Goal: Task Accomplishment & Management: Manage account settings

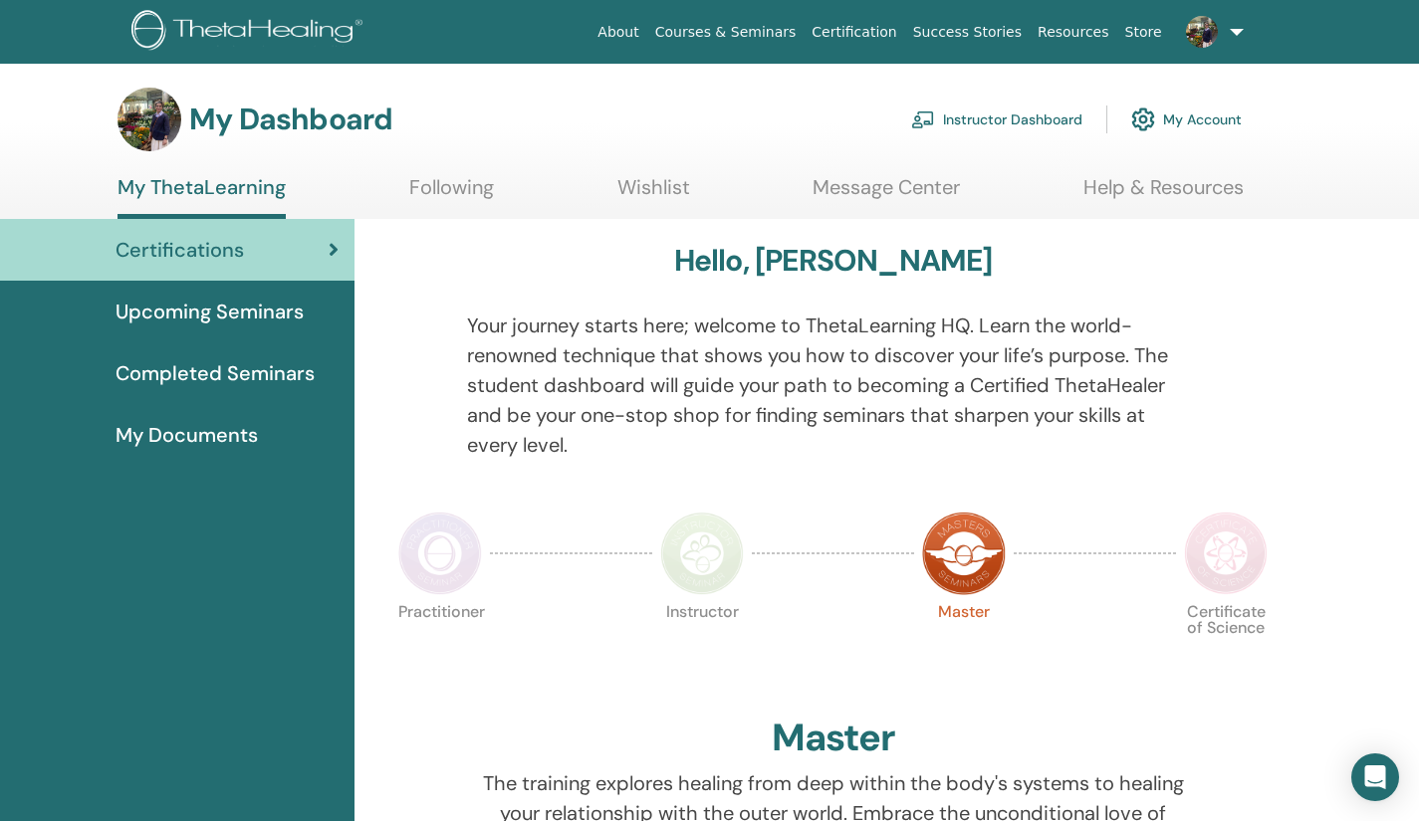
click at [984, 117] on link "Instructor Dashboard" at bounding box center [996, 120] width 171 height 44
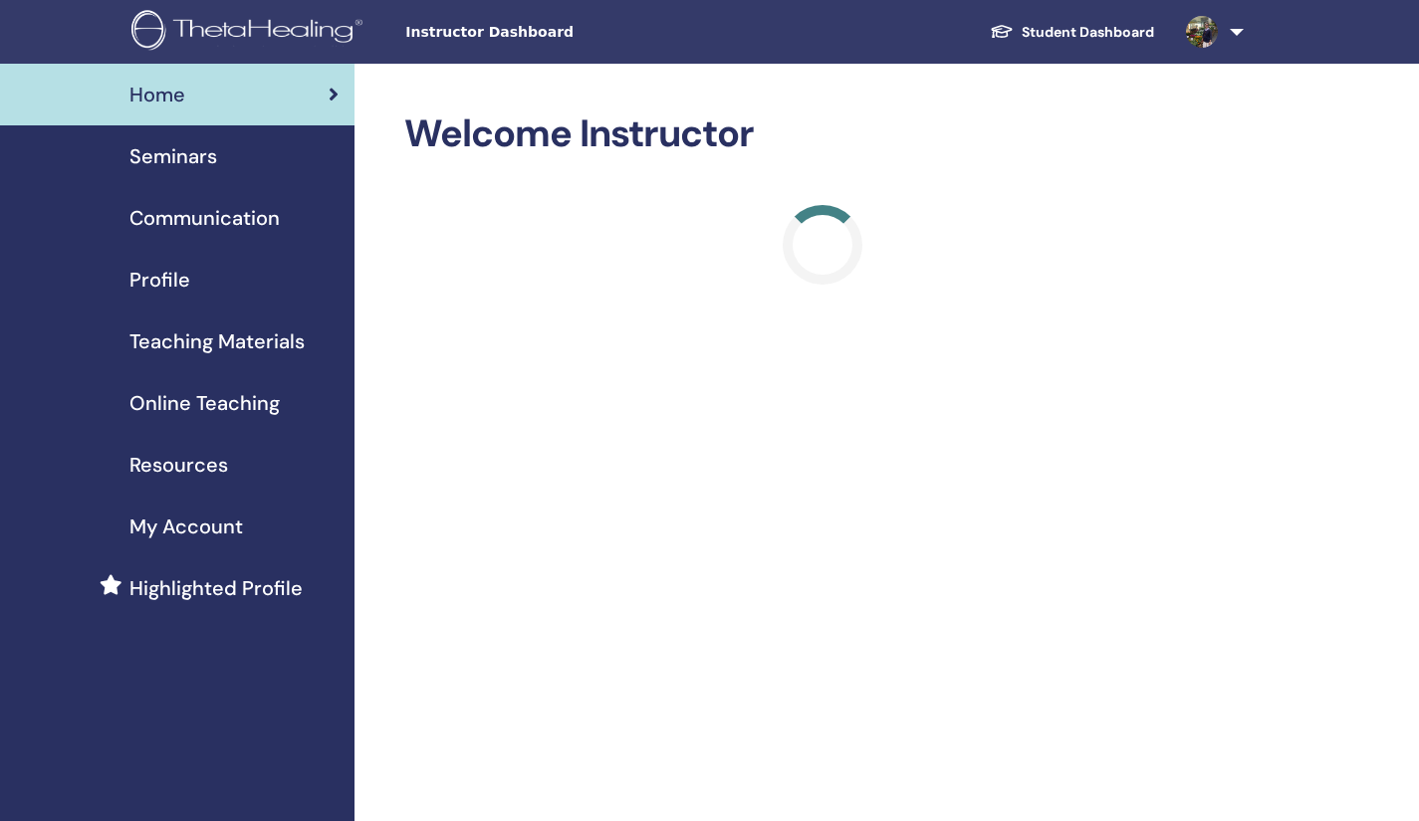
click at [216, 154] on span "Seminars" at bounding box center [173, 156] width 88 height 30
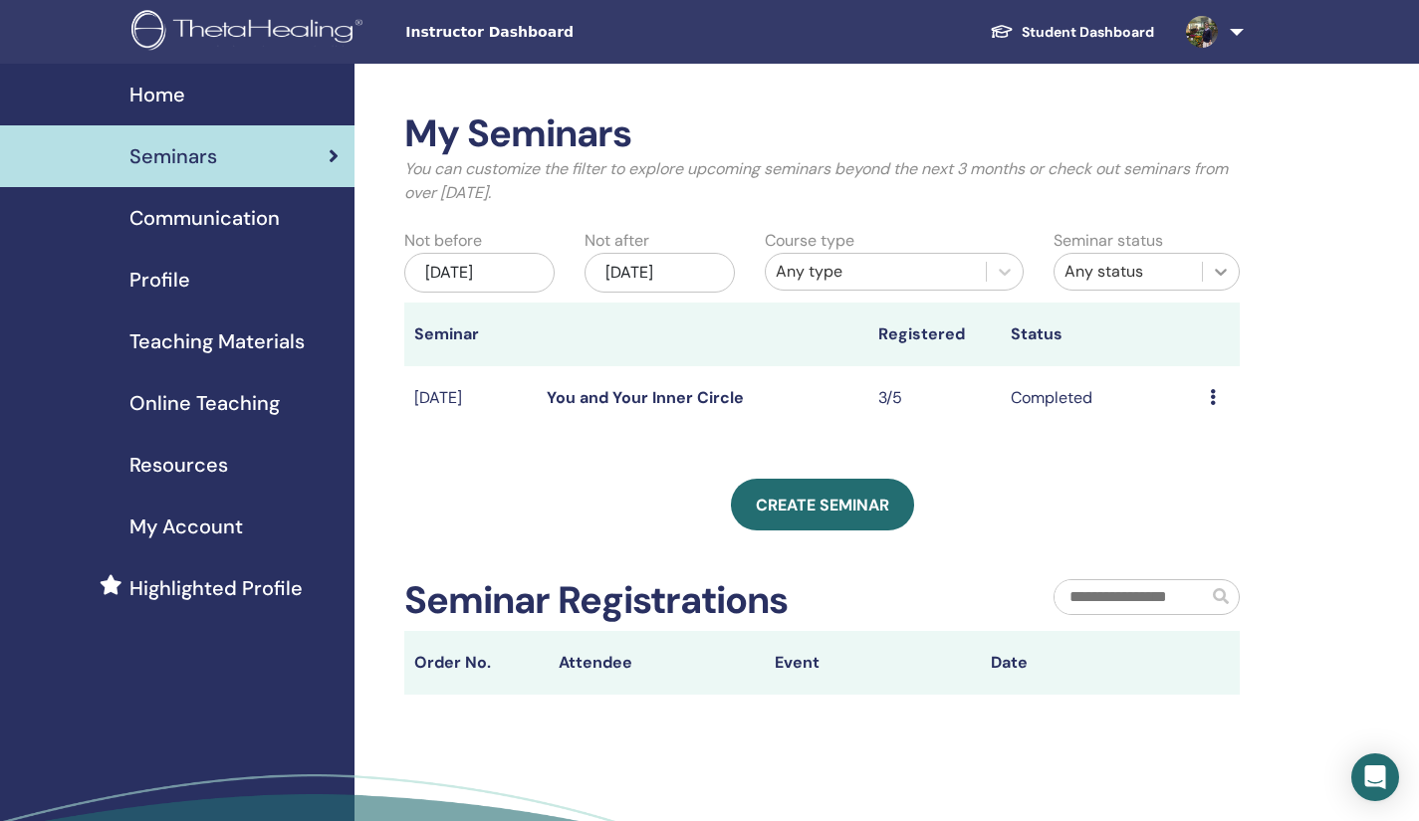
click at [1224, 276] on icon at bounding box center [1221, 272] width 20 height 20
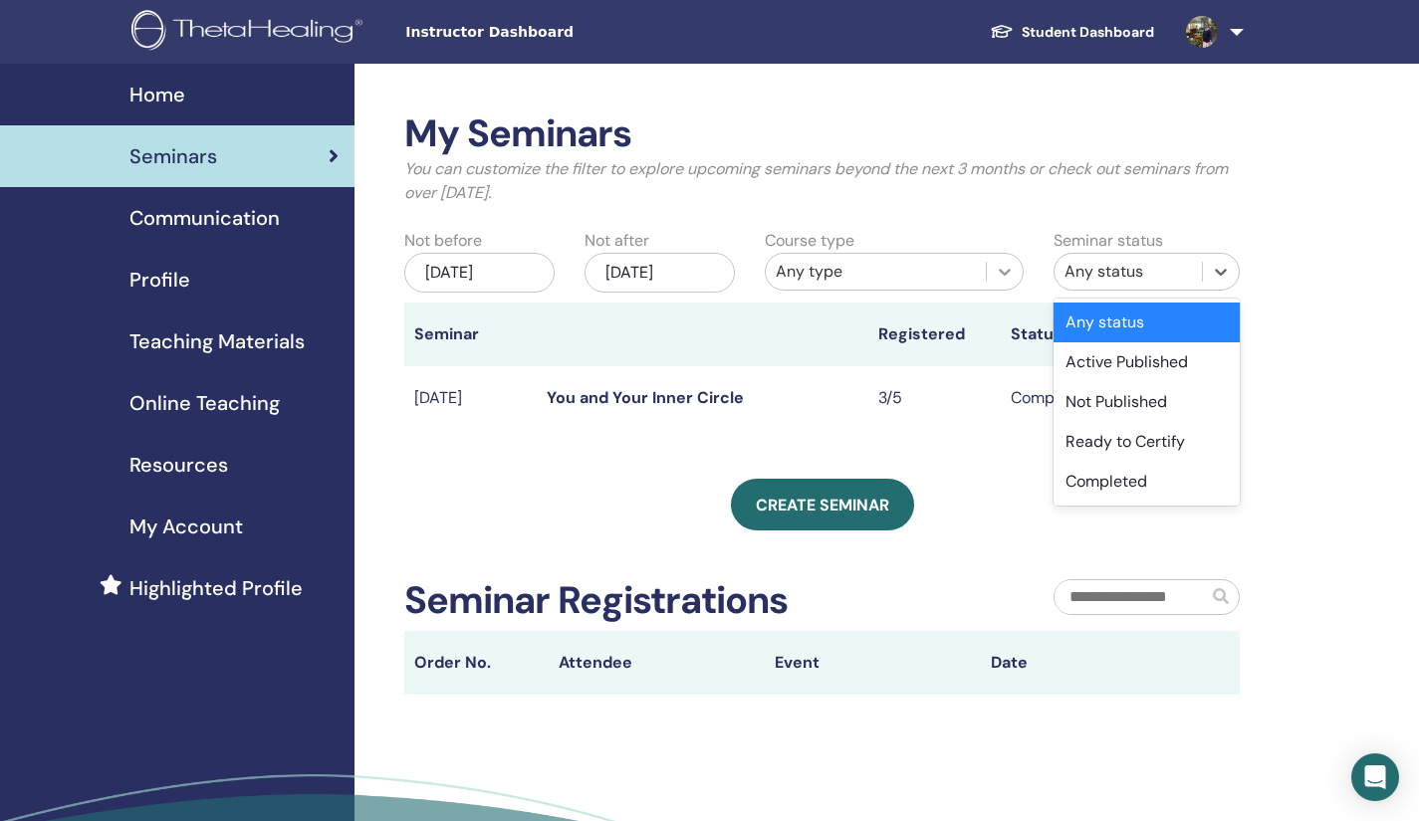
click at [1003, 269] on icon at bounding box center [1005, 272] width 20 height 20
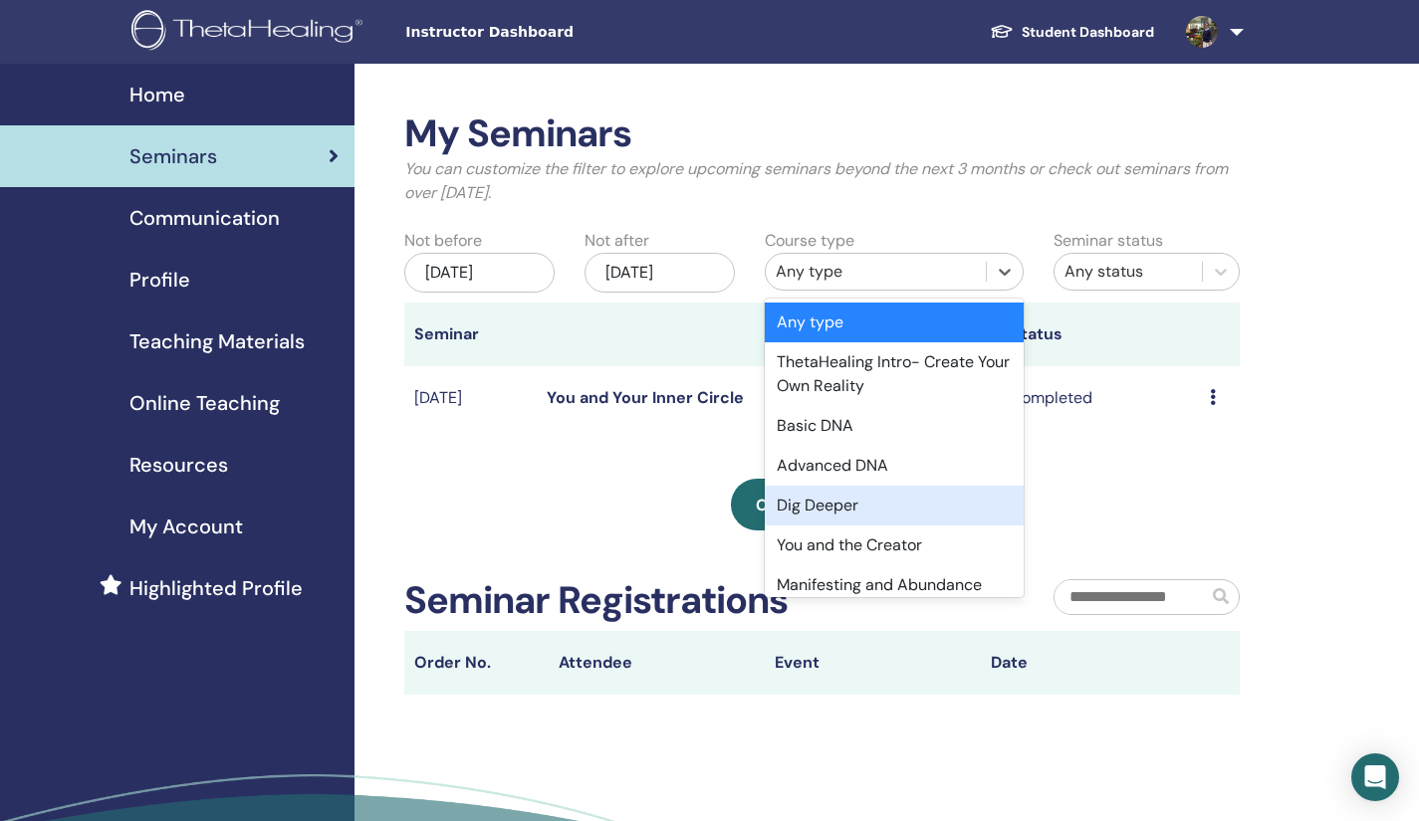
click at [848, 510] on div "Dig Deeper" at bounding box center [894, 506] width 259 height 40
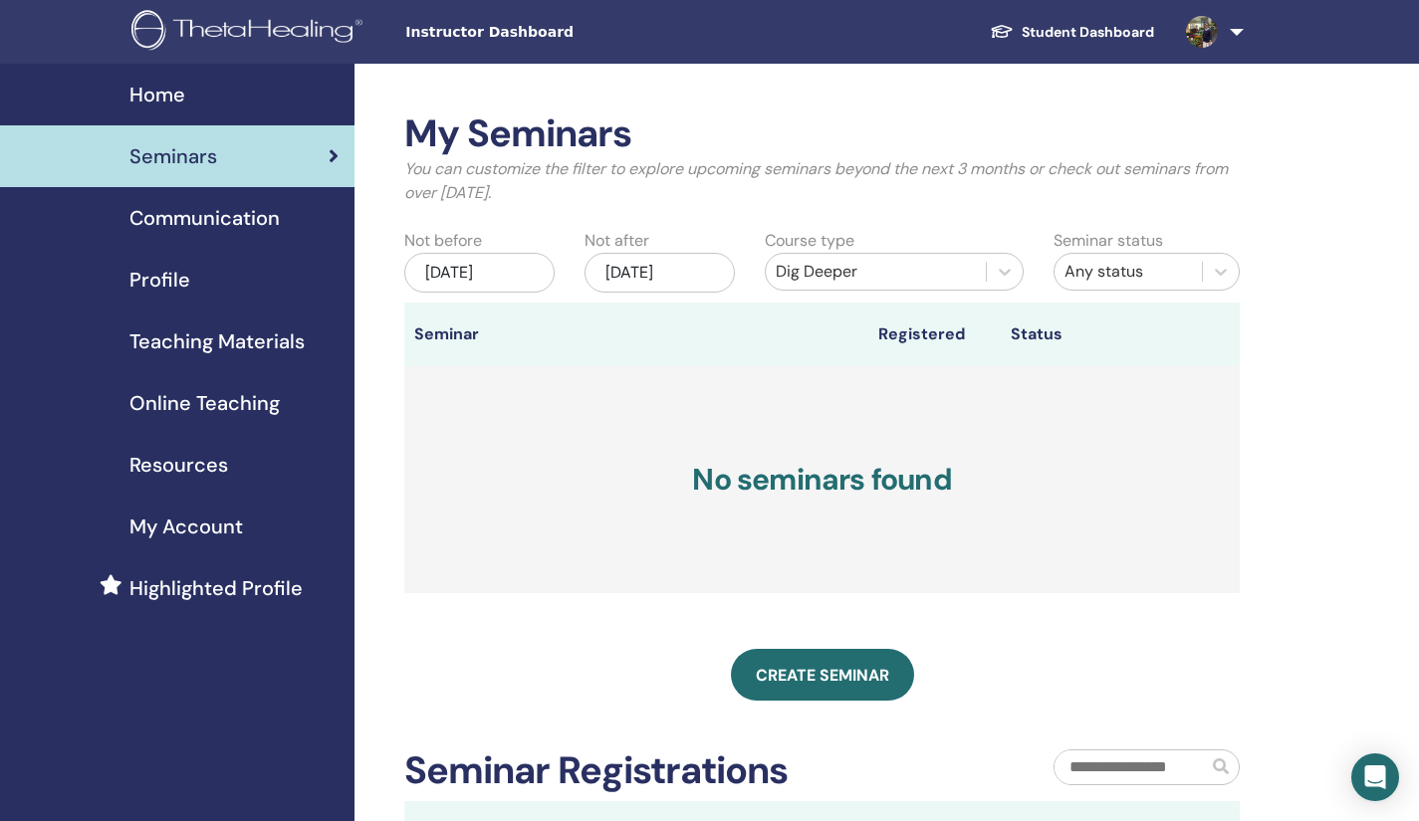
click at [194, 523] on span "My Account" at bounding box center [186, 527] width 114 height 30
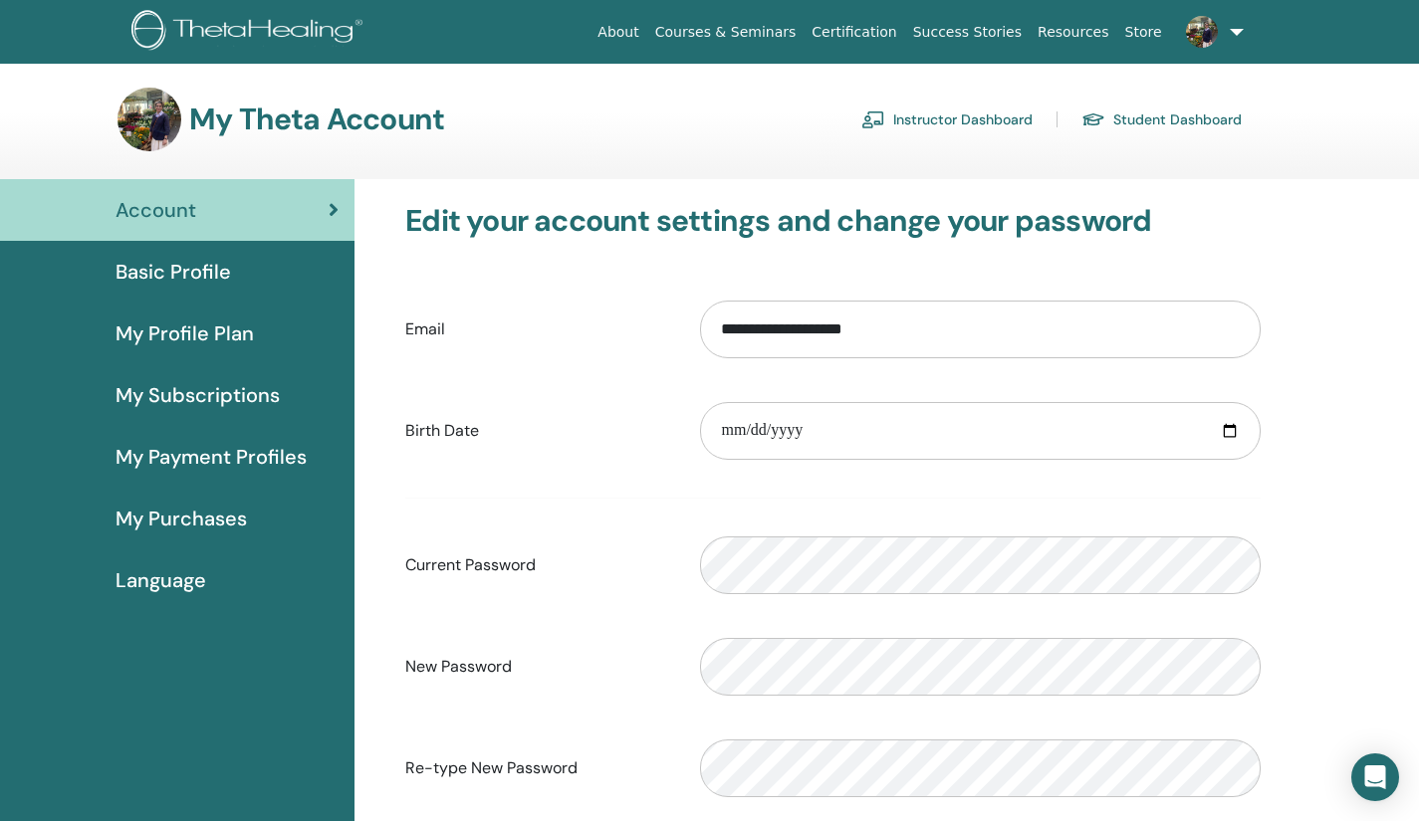
click at [189, 273] on span "Basic Profile" at bounding box center [174, 272] width 116 height 30
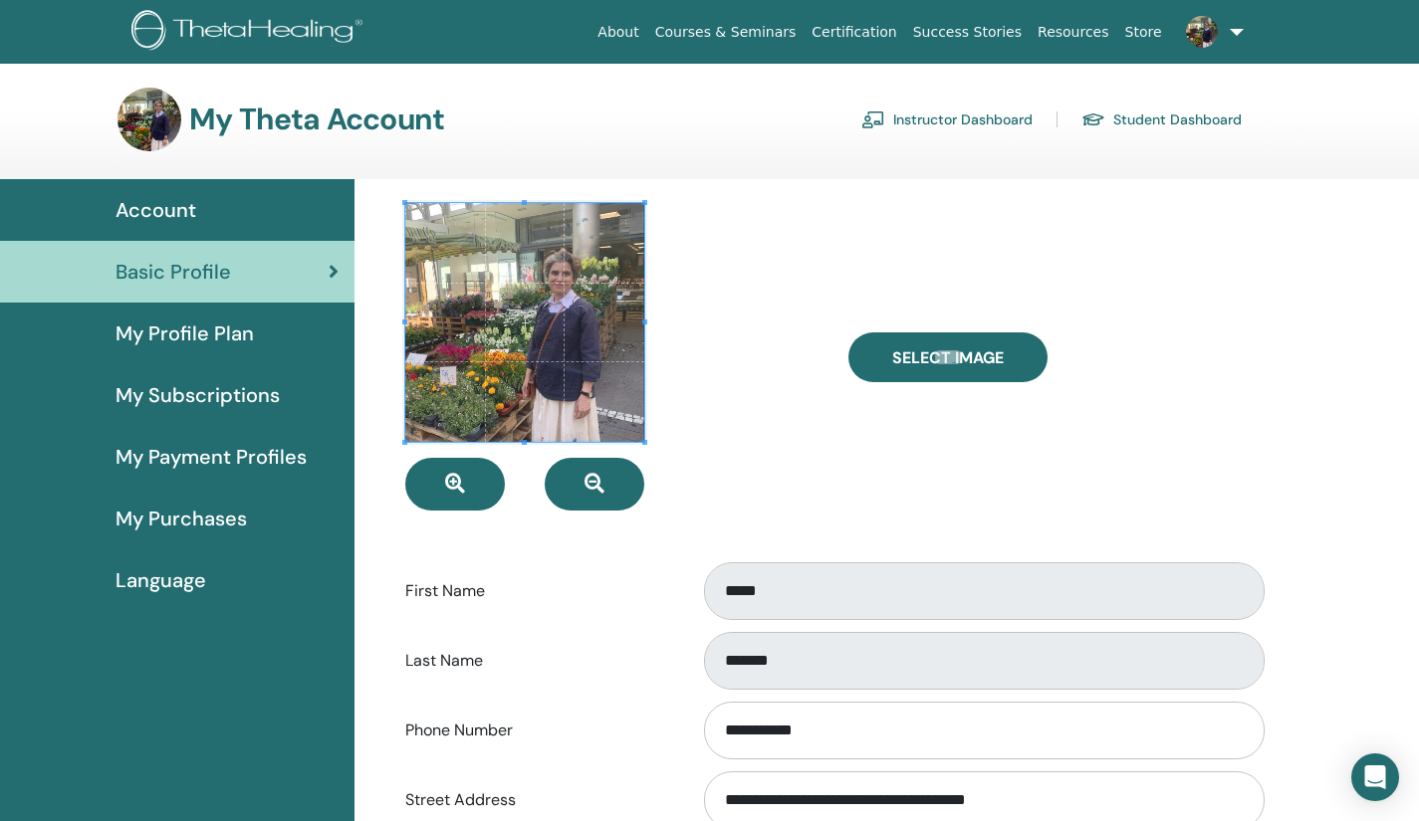
click at [962, 113] on link "Instructor Dashboard" at bounding box center [946, 120] width 171 height 32
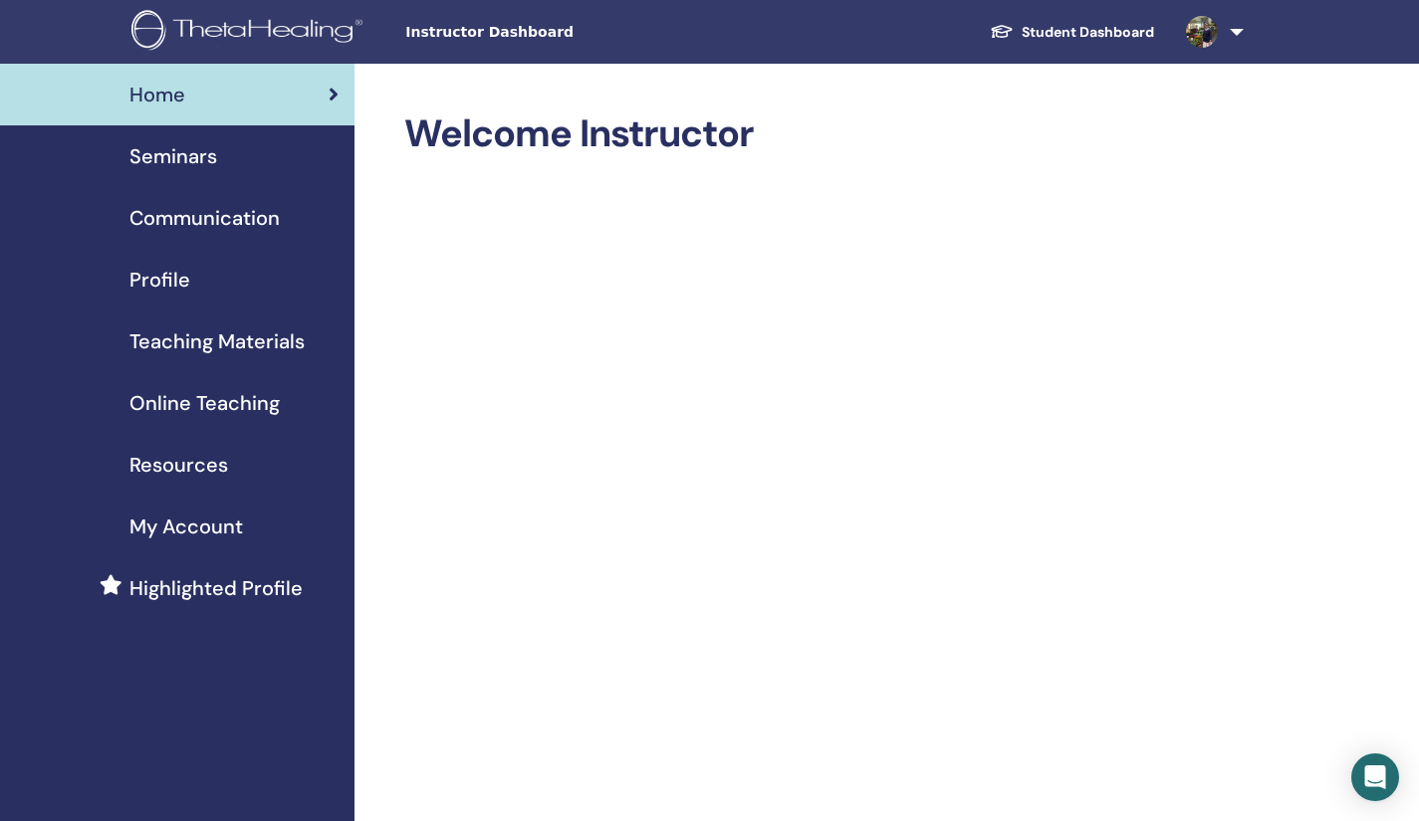
click at [203, 211] on span "Communication" at bounding box center [204, 218] width 150 height 30
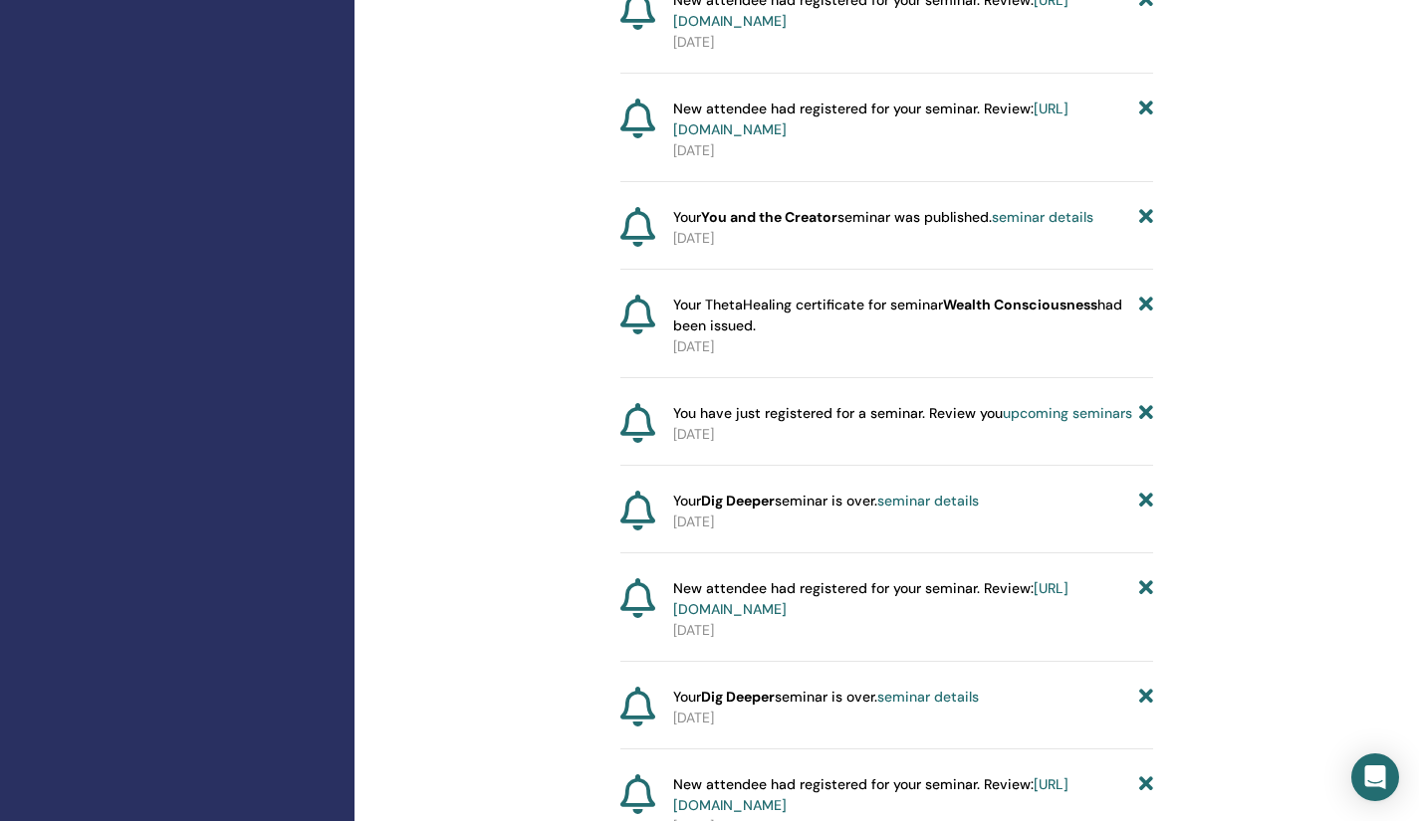
scroll to position [1912, 0]
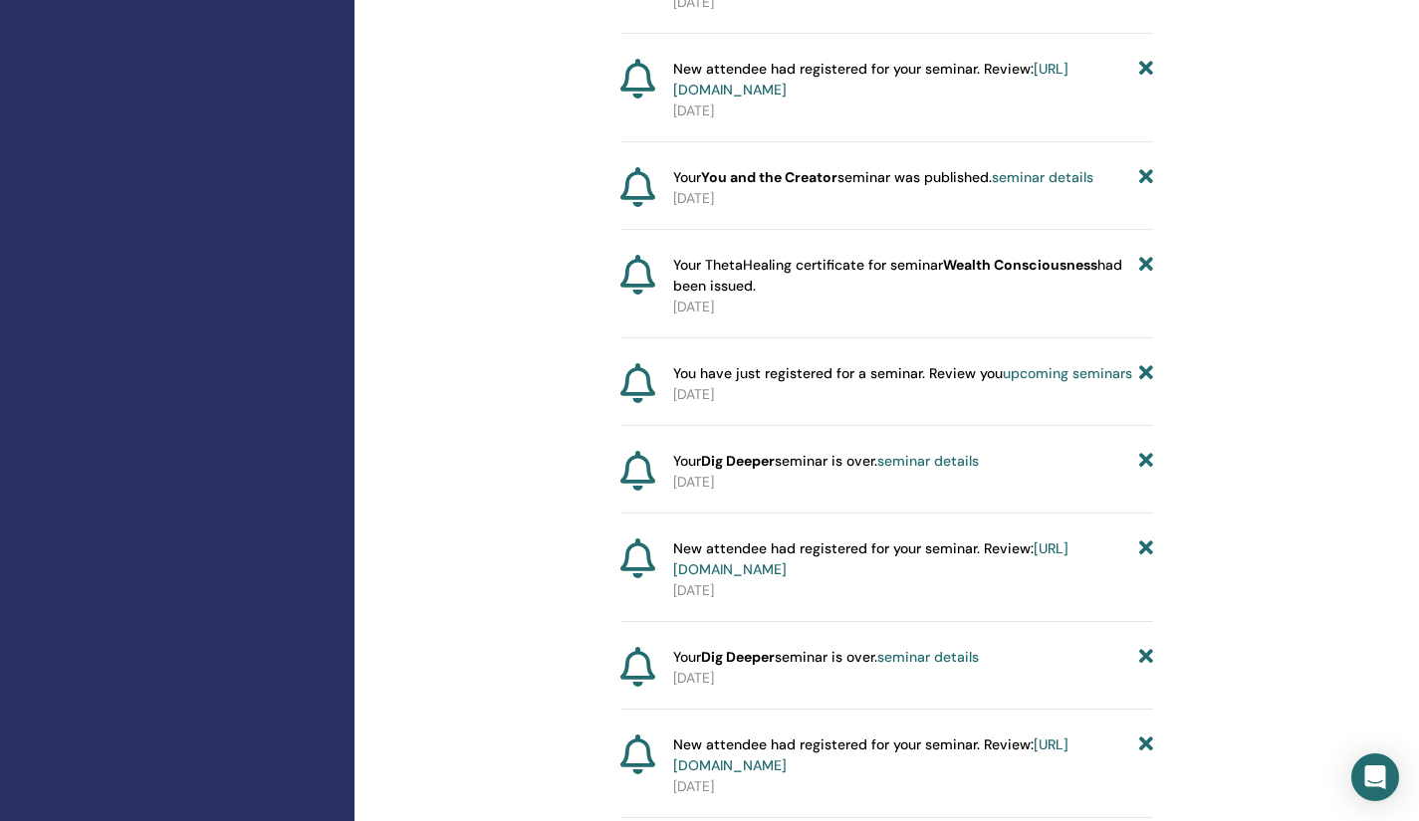
click at [920, 470] on link "seminar details" at bounding box center [928, 461] width 102 height 18
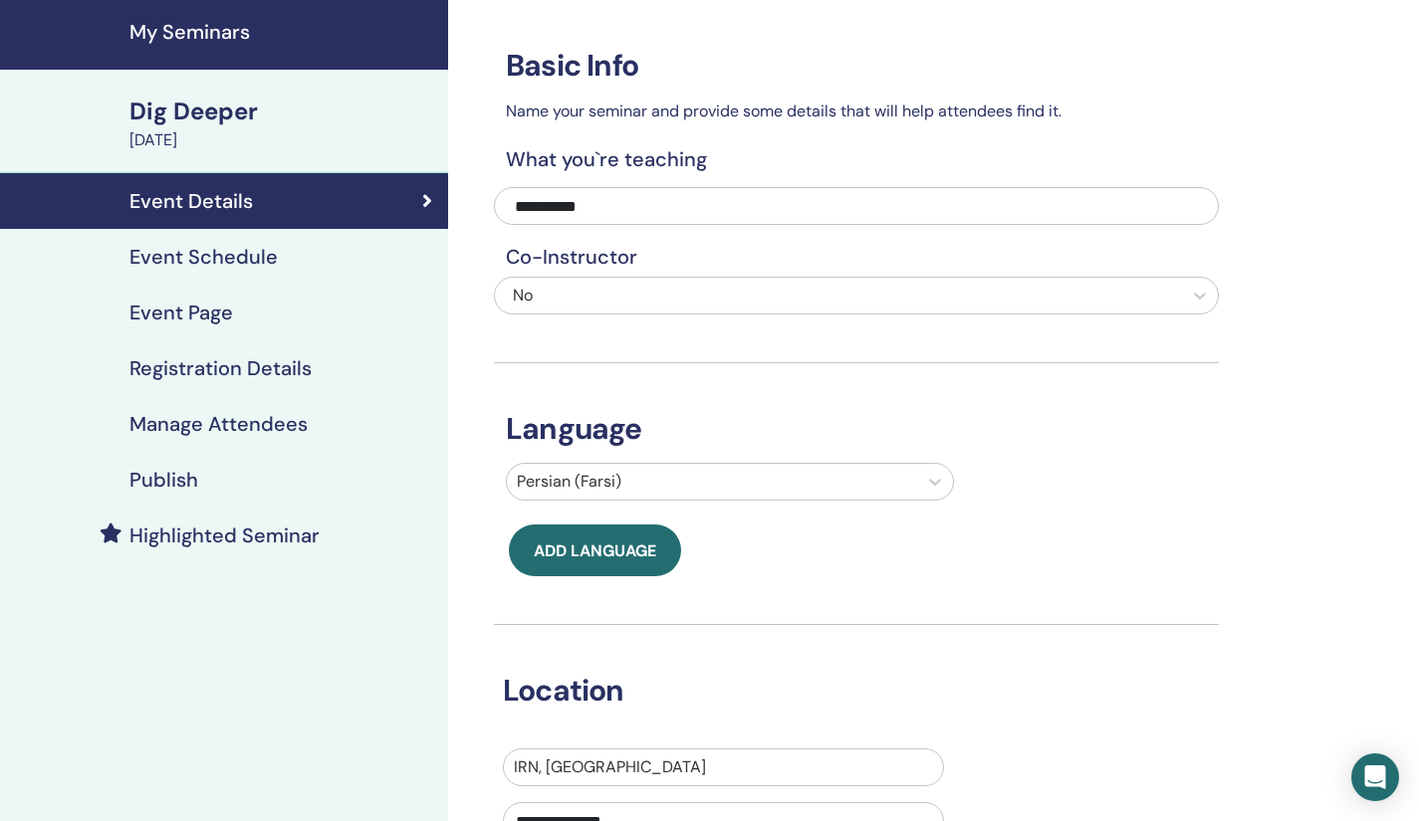
scroll to position [61, 0]
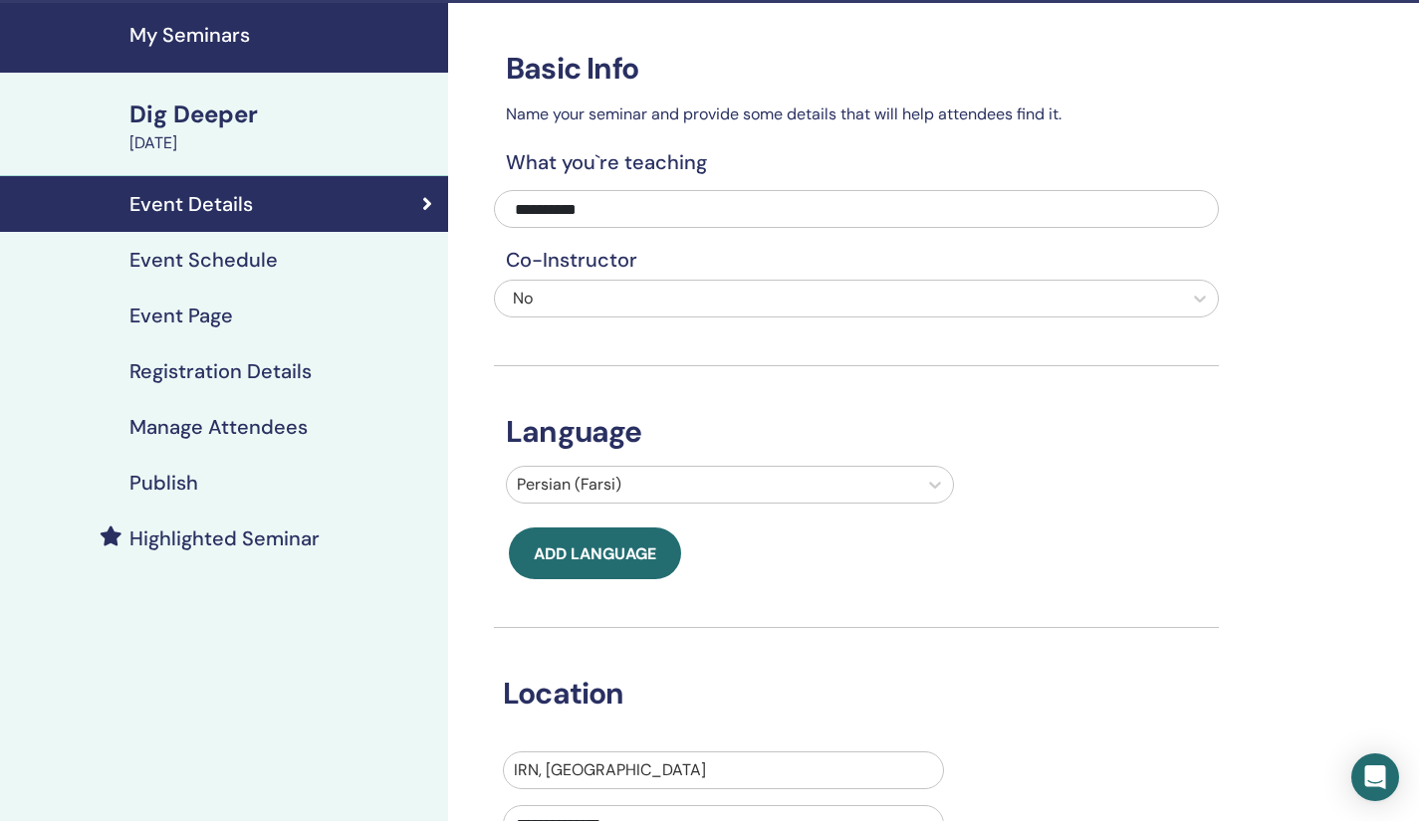
click at [226, 373] on h4 "Registration Details" at bounding box center [220, 371] width 182 height 24
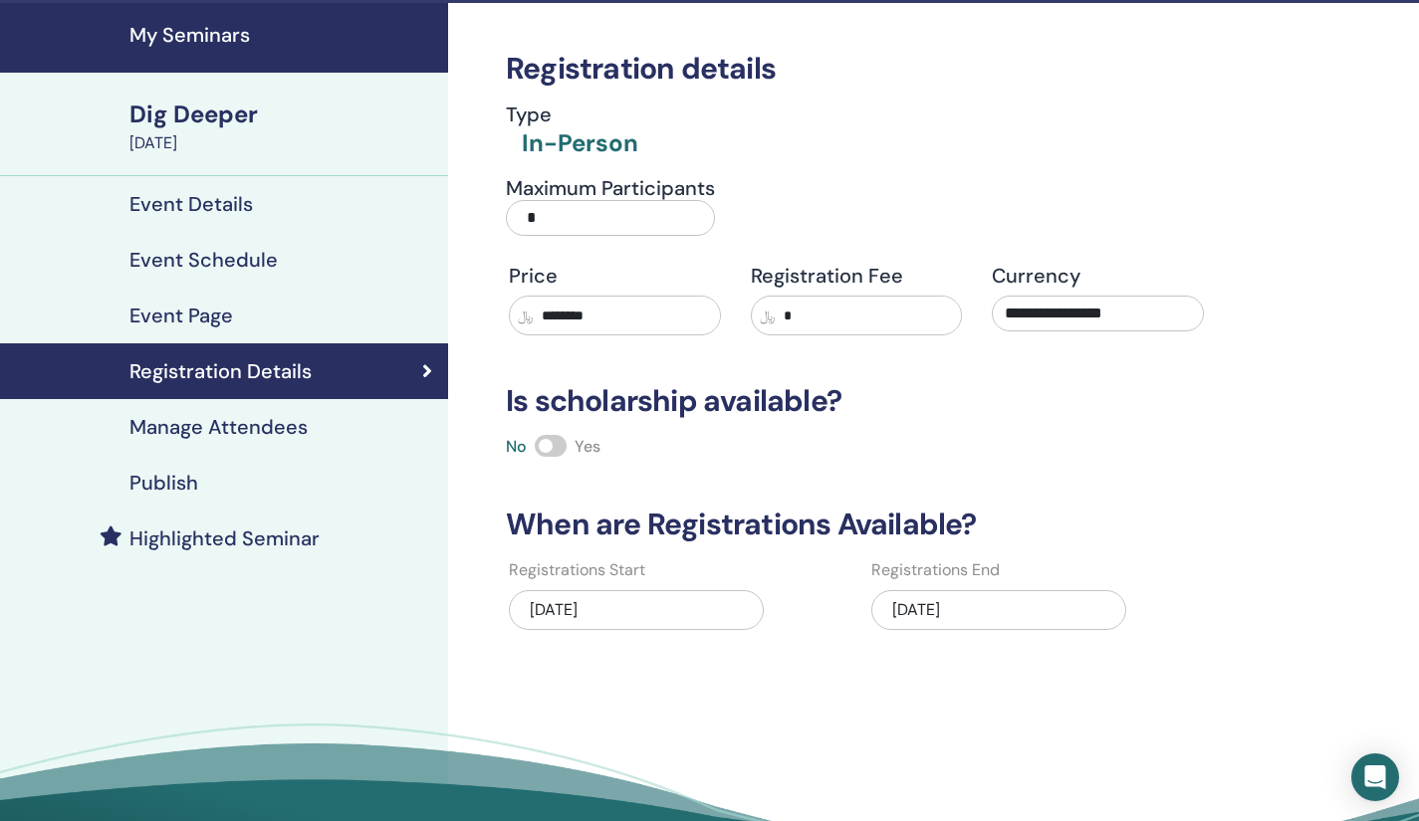
click at [203, 427] on h4 "Manage Attendees" at bounding box center [218, 427] width 178 height 24
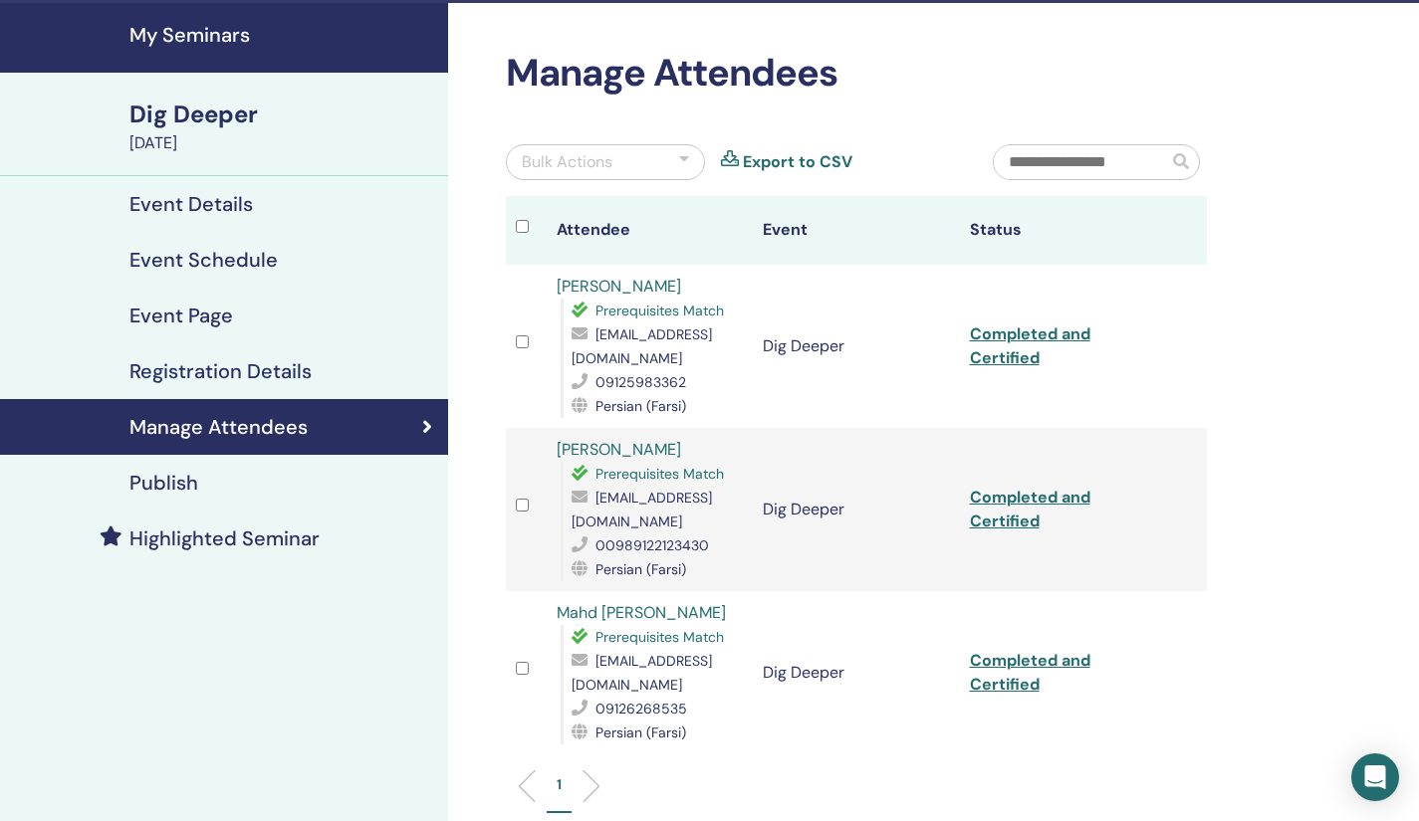
click at [1005, 347] on td "Completed and Certified" at bounding box center [1063, 346] width 206 height 163
click at [1001, 350] on link "Completed and Certified" at bounding box center [1030, 346] width 120 height 45
click at [988, 350] on link "Completed and Certified" at bounding box center [1030, 346] width 120 height 45
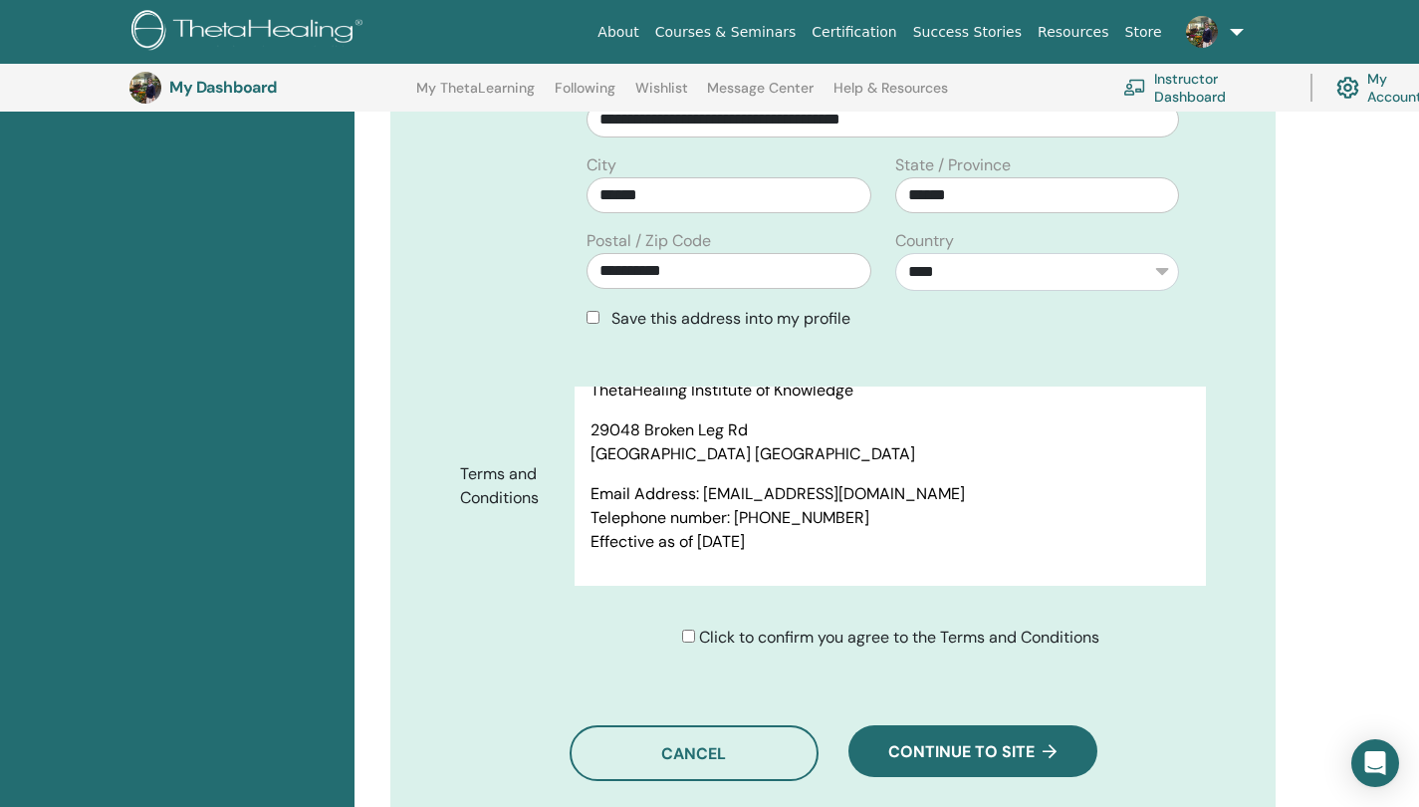
scroll to position [1037, 0]
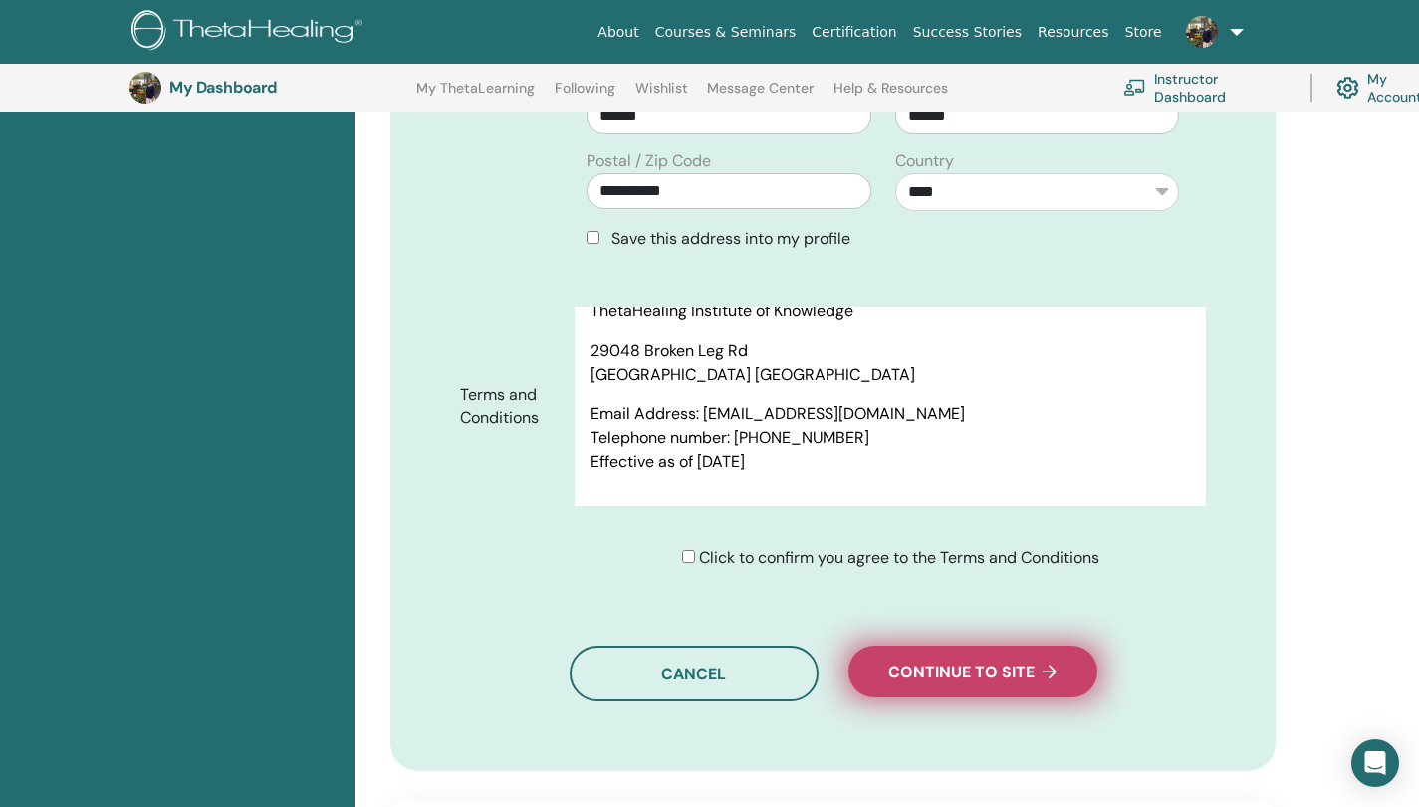
click at [951, 665] on span "Continue to site" at bounding box center [972, 671] width 168 height 21
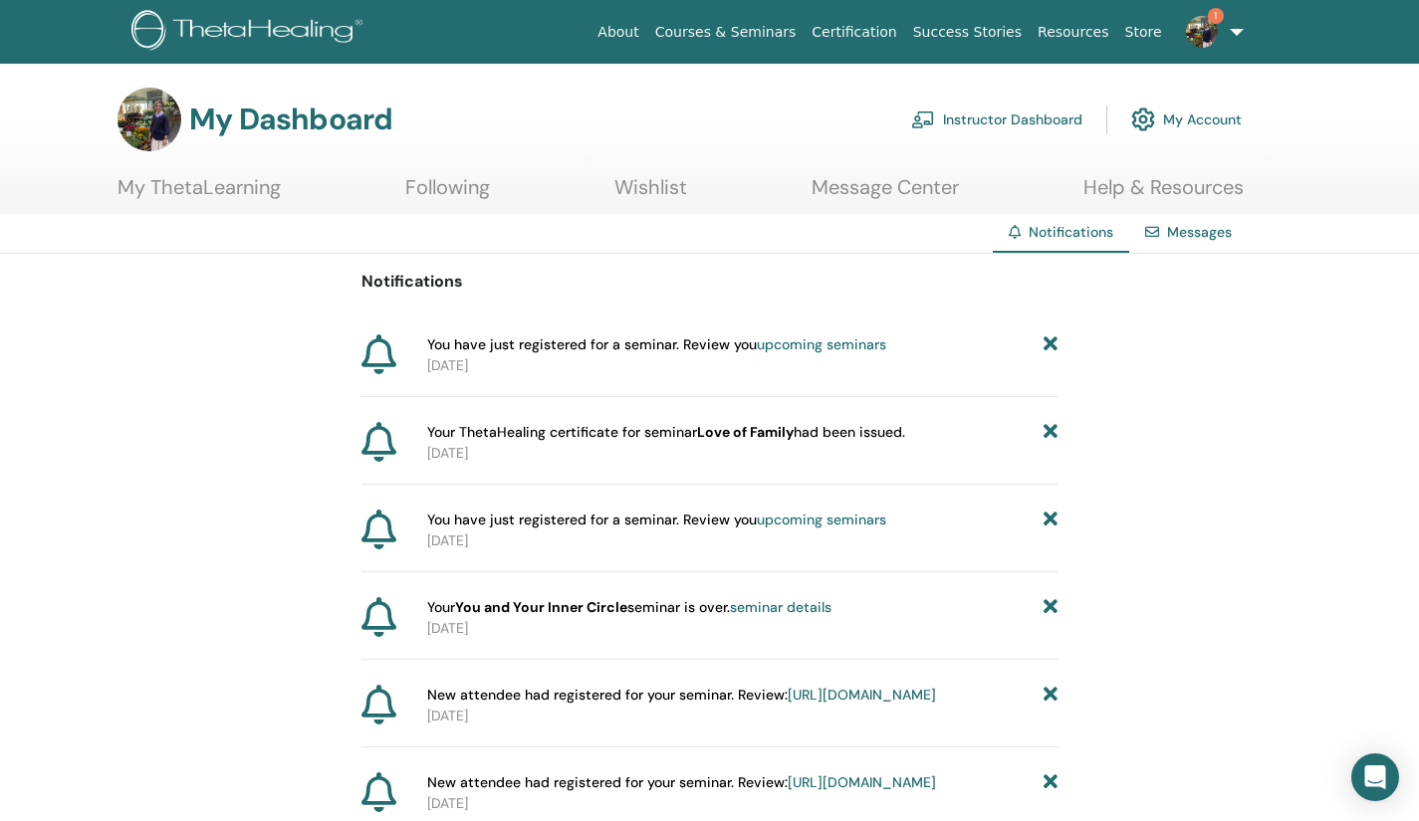
click at [806, 340] on link "upcoming seminars" at bounding box center [821, 345] width 129 height 18
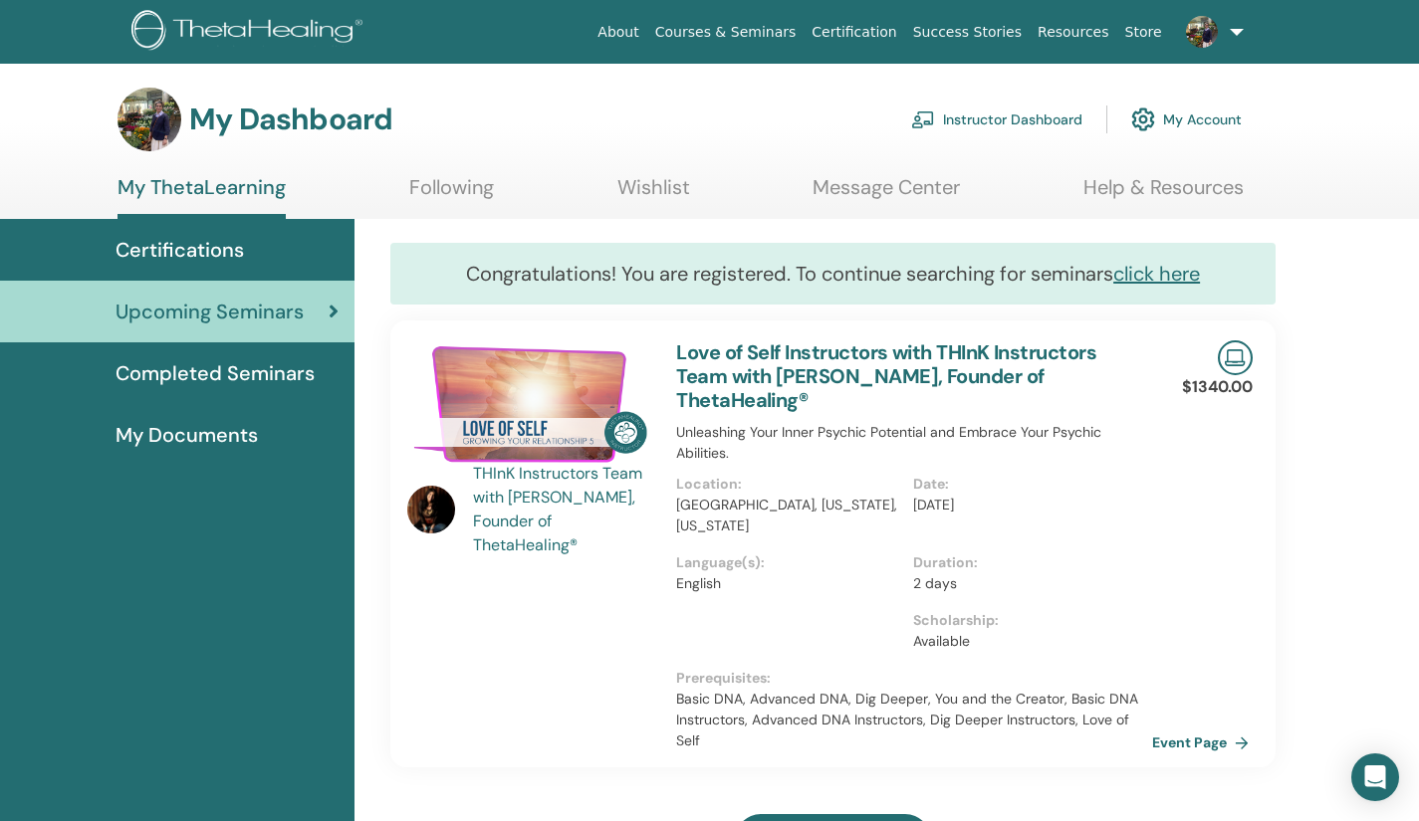
click at [1203, 728] on link "Event Page" at bounding box center [1204, 743] width 105 height 30
